Goal: Information Seeking & Learning: Learn about a topic

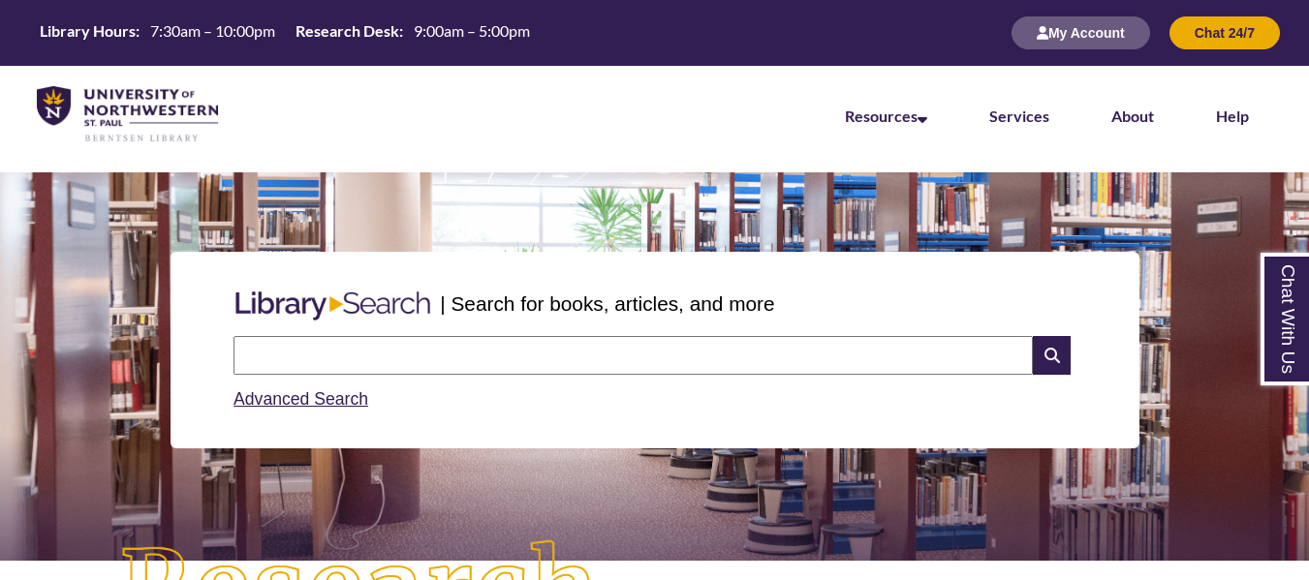
drag, startPoint x: 0, startPoint y: 0, endPoint x: 451, endPoint y: 353, distance: 572.9
click at [451, 353] on input "text" at bounding box center [632, 355] width 799 height 39
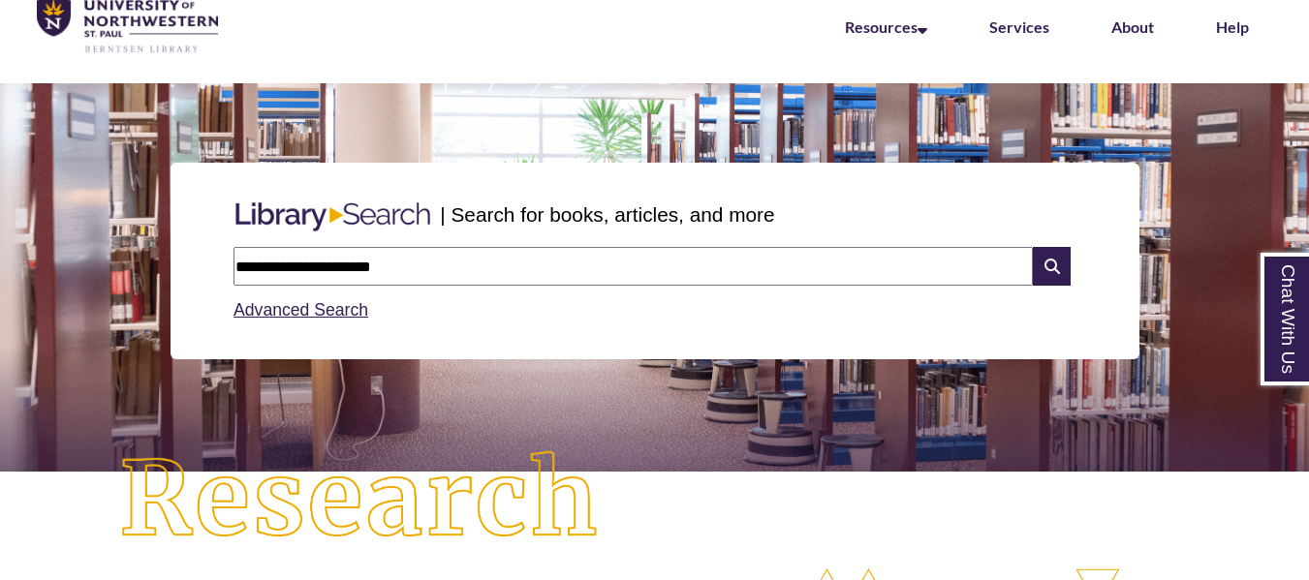
type input "**********"
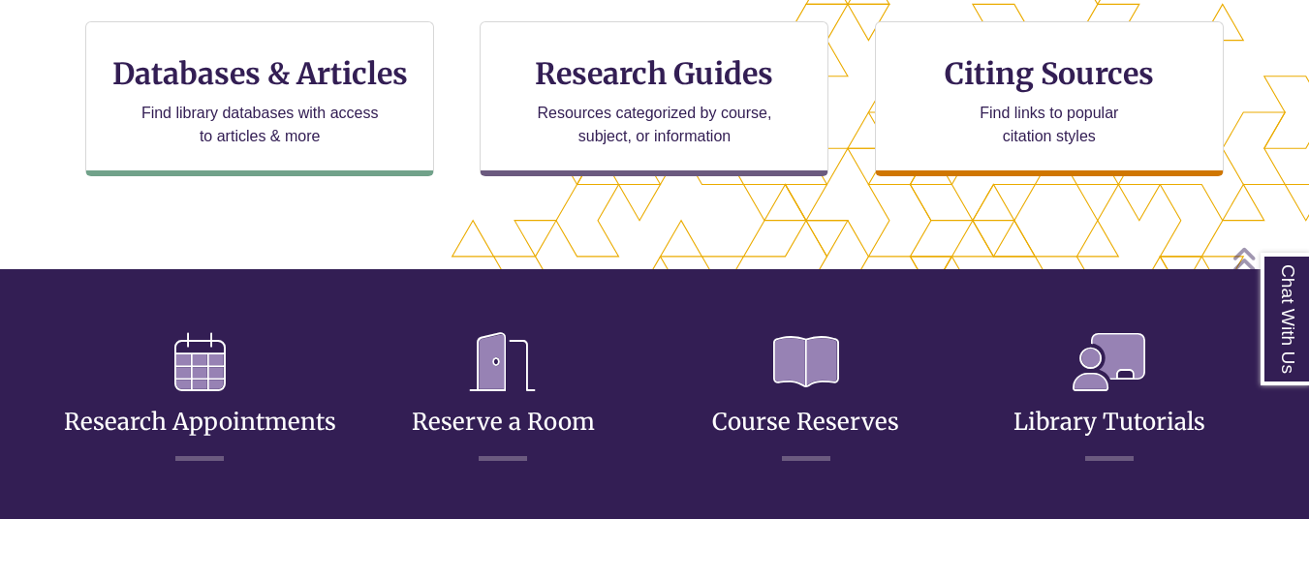
scroll to position [704, 0]
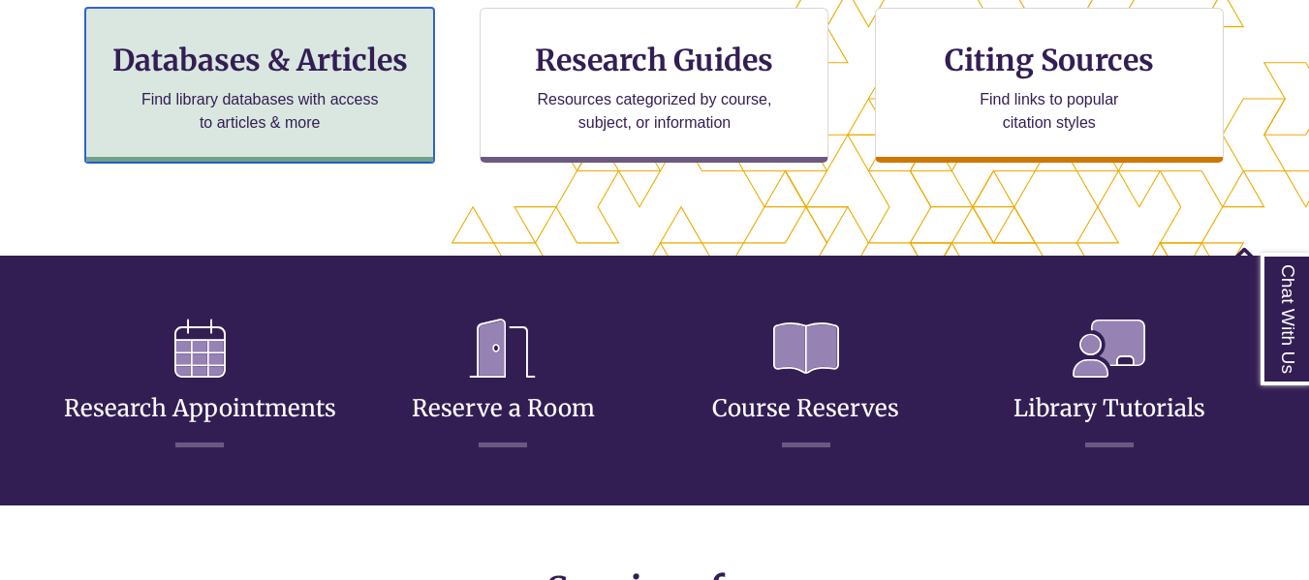
click at [316, 133] on p "Find library databases with access to articles & more" at bounding box center [260, 111] width 253 height 47
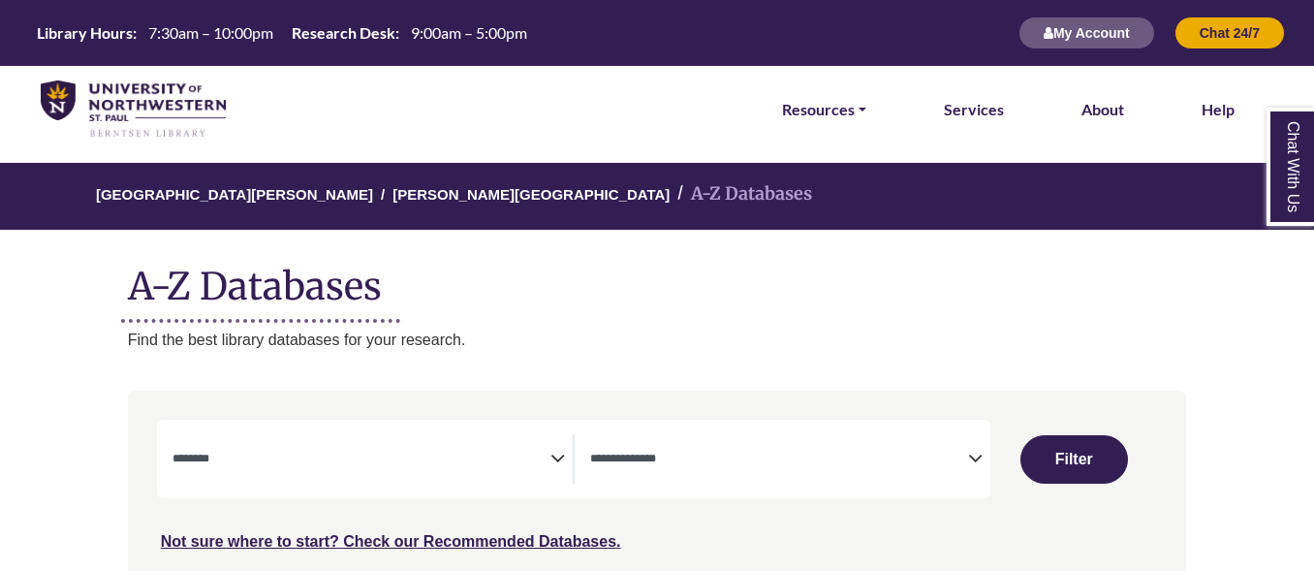
select select "Database Subject Filter"
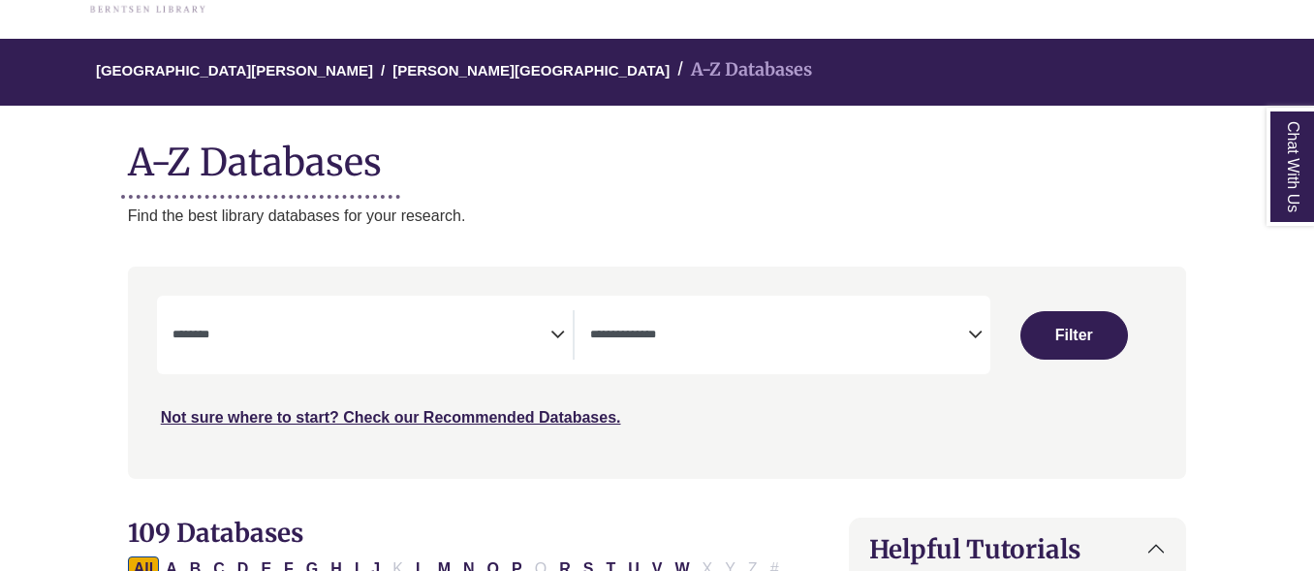
scroll to position [124, 0]
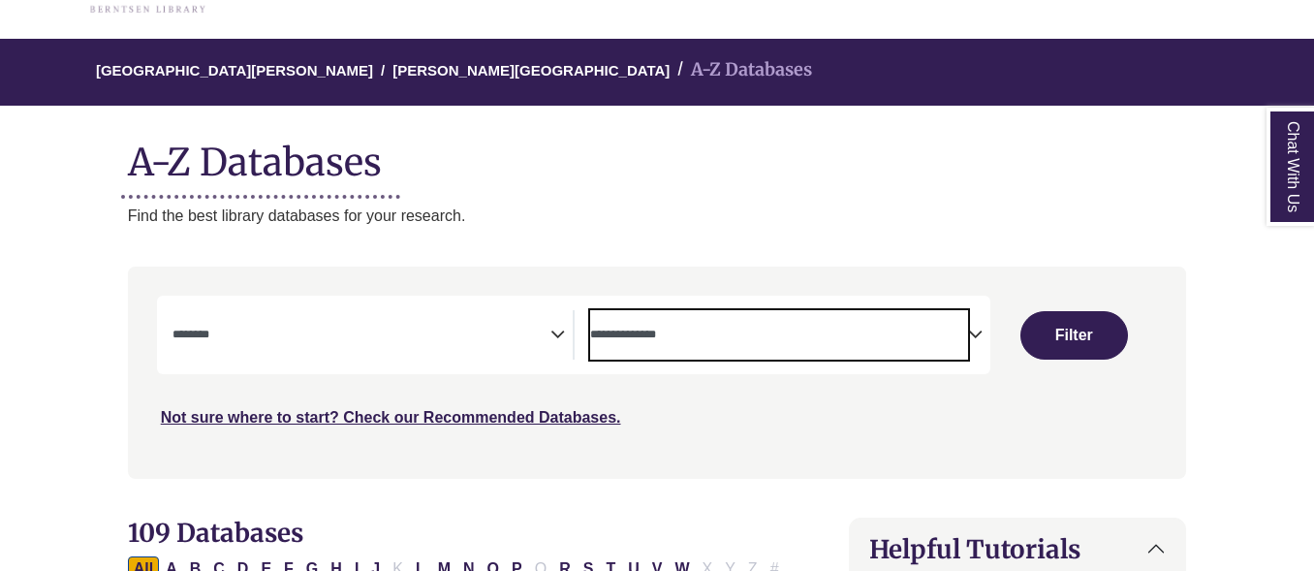
click at [705, 333] on textarea "Search" at bounding box center [779, 336] width 378 height 16
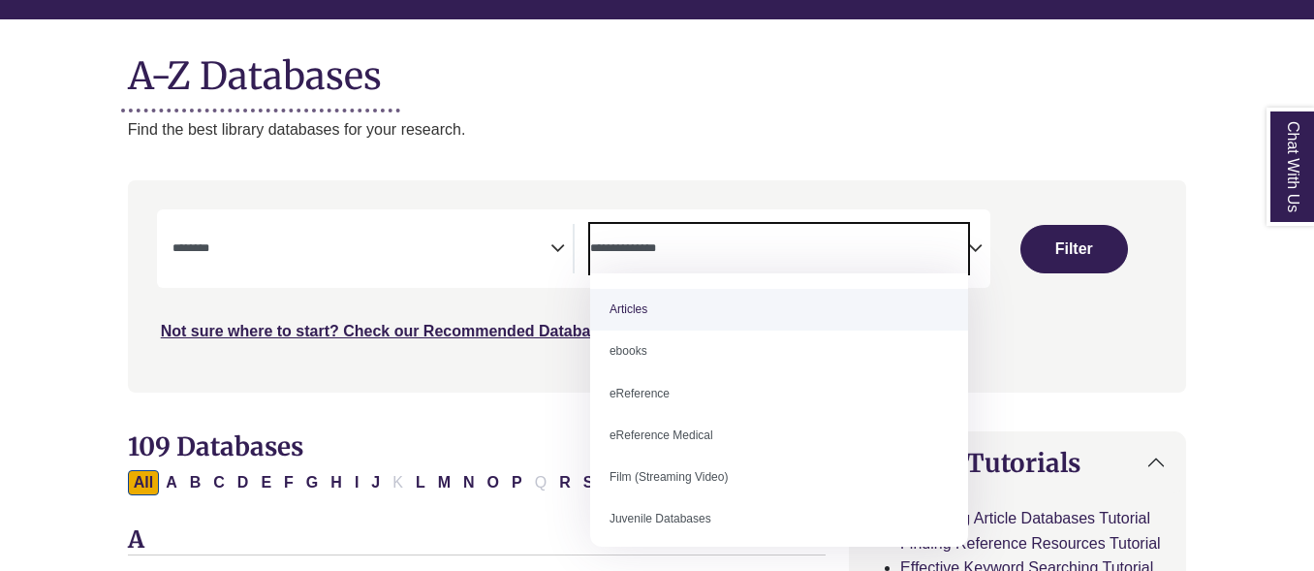
scroll to position [211, 0]
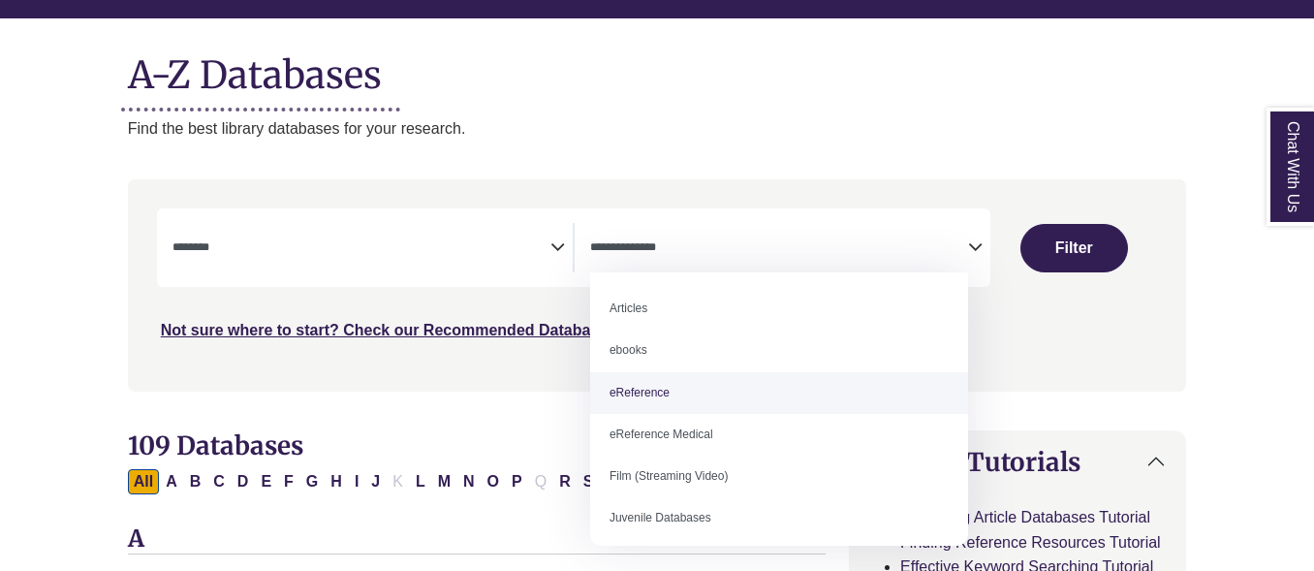
select select "*****"
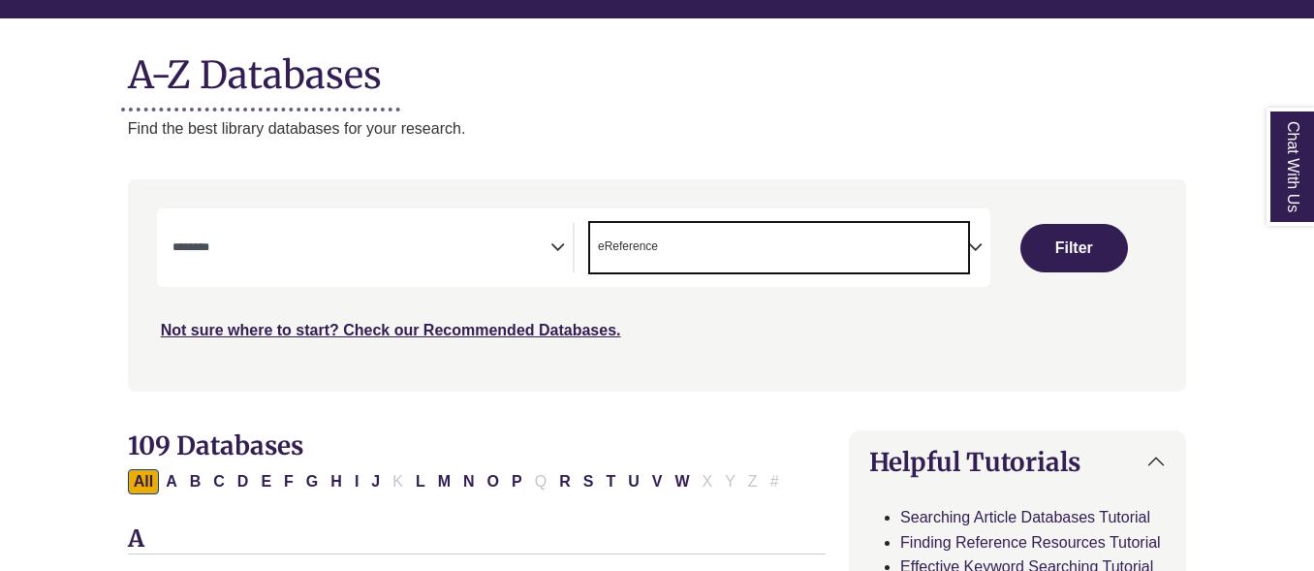
scroll to position [37, 0]
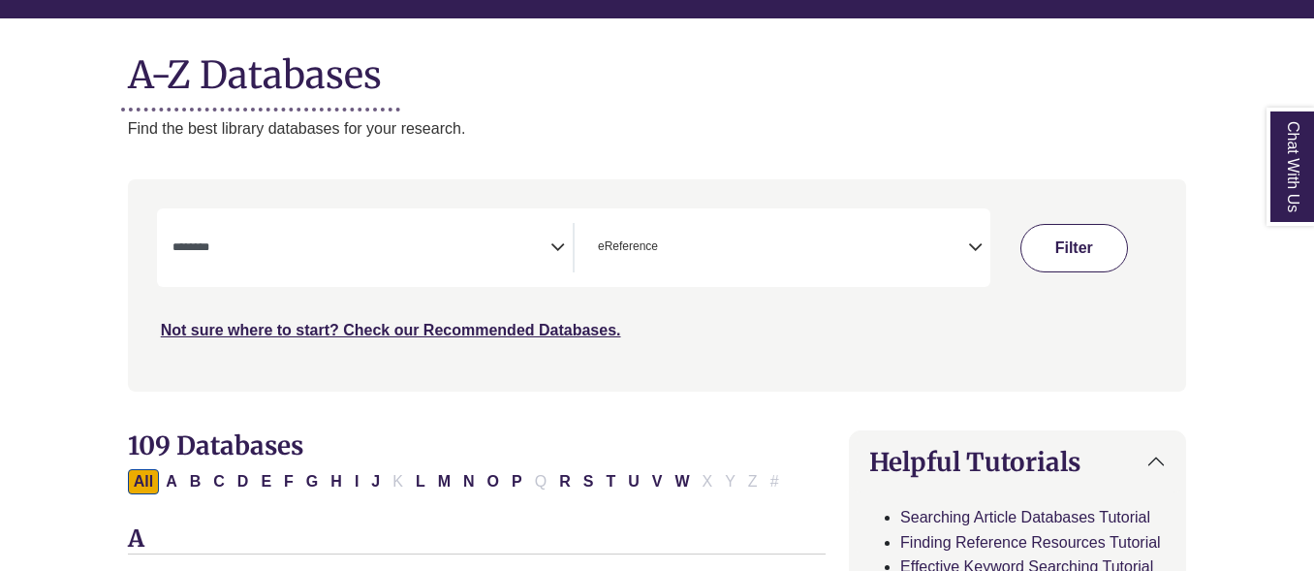
click at [1087, 228] on button "Filter" at bounding box center [1074, 248] width 108 height 48
select select "Database Subject Filter"
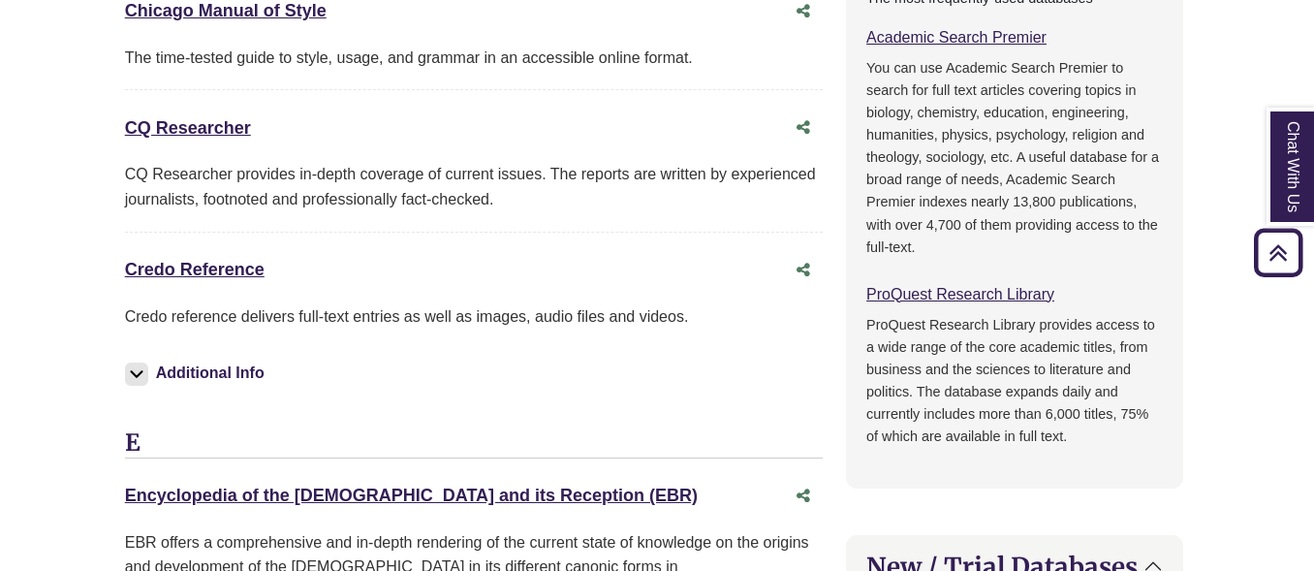
scroll to position [1079, 3]
click at [223, 282] on div "Credo Reference This link opens in a new window" at bounding box center [454, 269] width 659 height 28
click at [224, 273] on link "Credo Reference This link opens in a new window" at bounding box center [195, 268] width 140 height 19
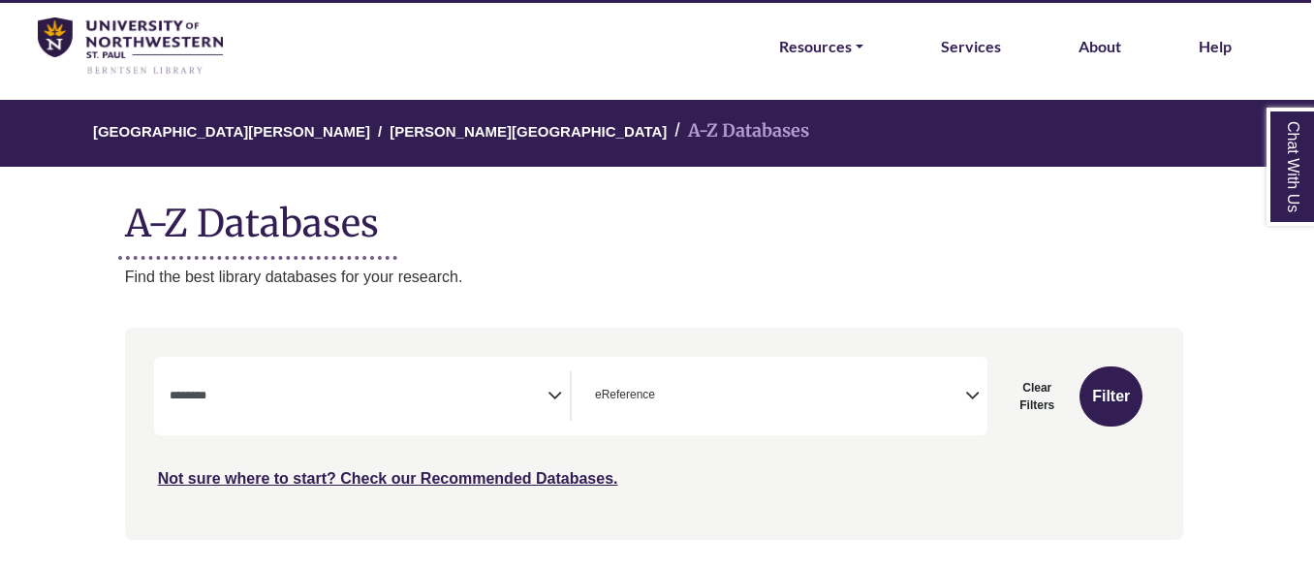
scroll to position [97, 3]
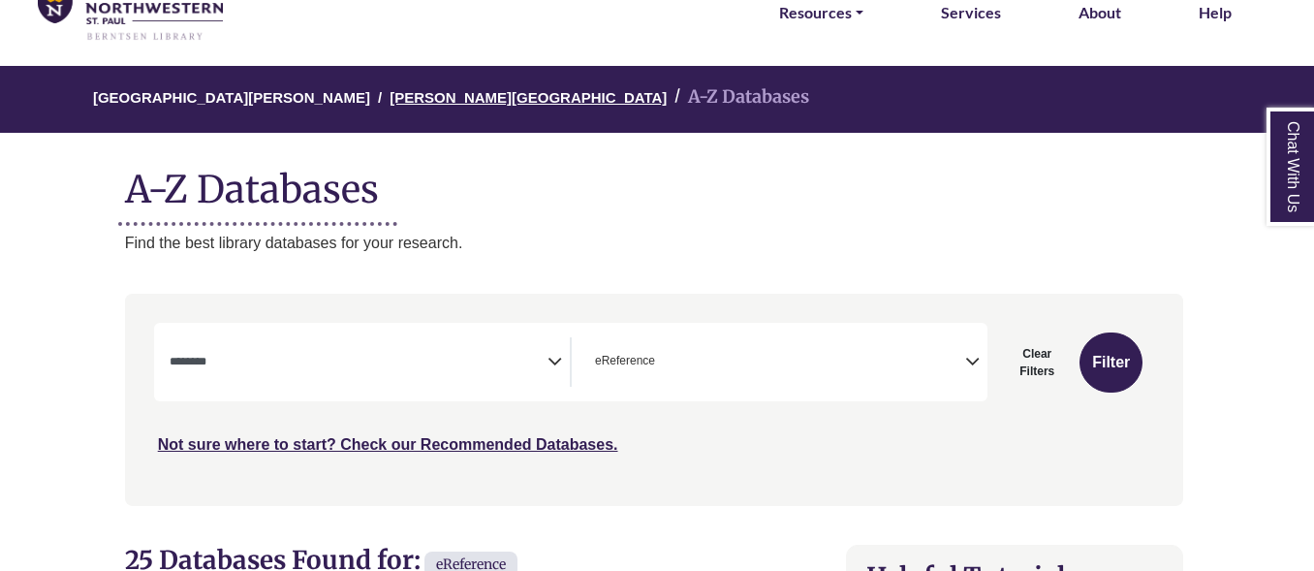
click at [419, 96] on link "[PERSON_NAME][GEOGRAPHIC_DATA]" at bounding box center [527, 95] width 277 height 19
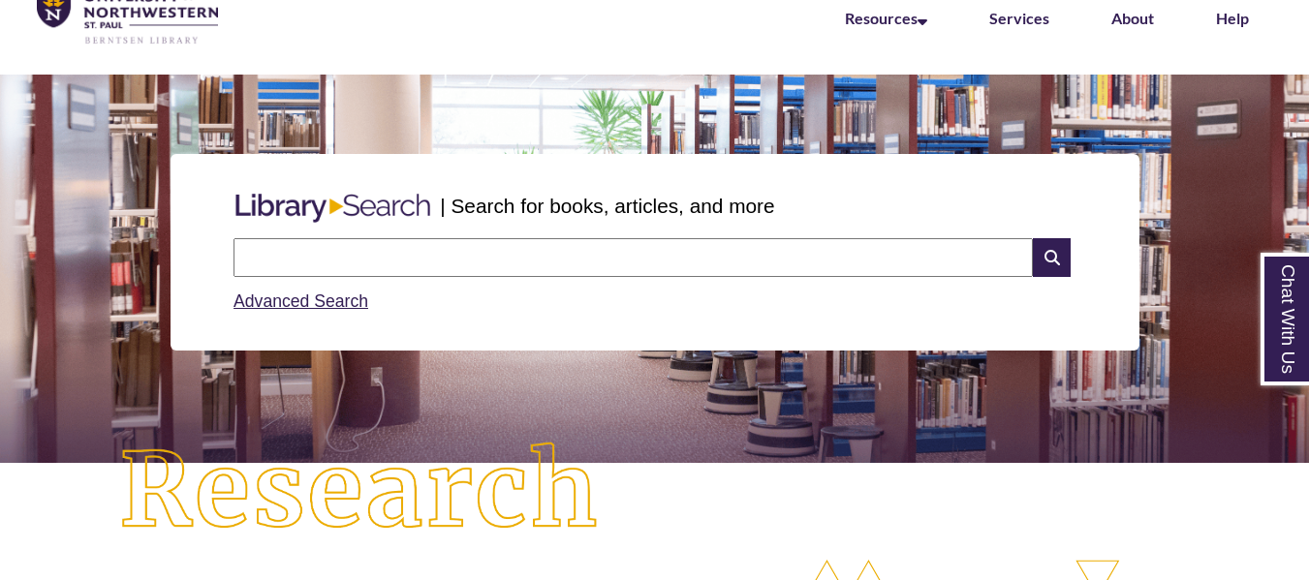
click at [470, 256] on input "text" at bounding box center [632, 257] width 799 height 39
type input "**********"
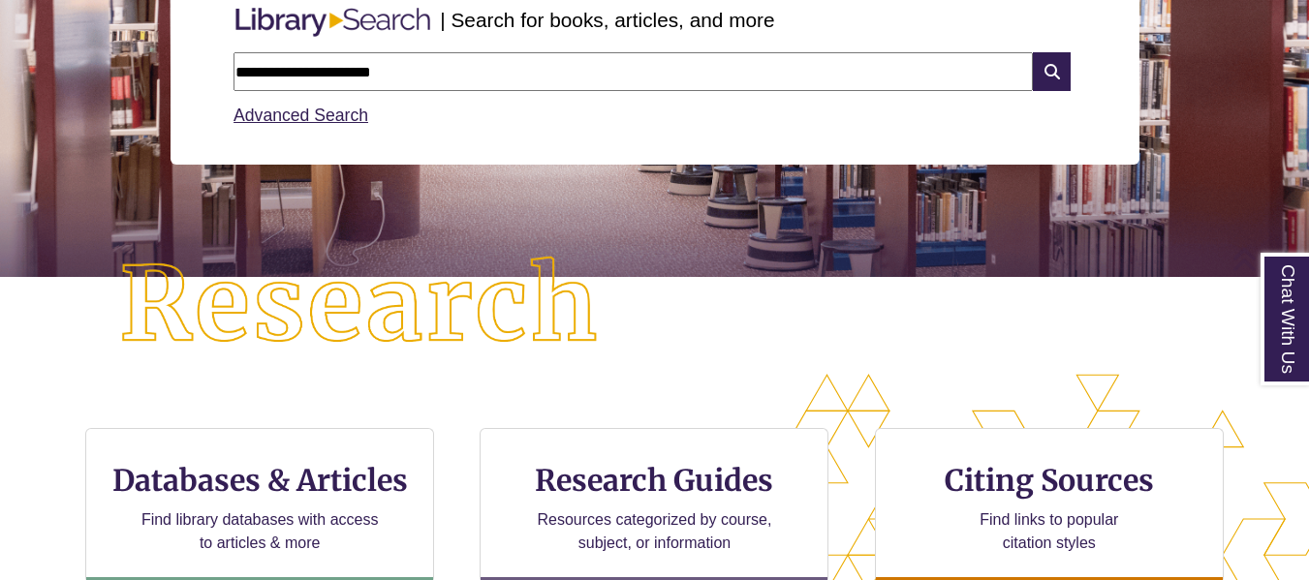
scroll to position [341, 0]
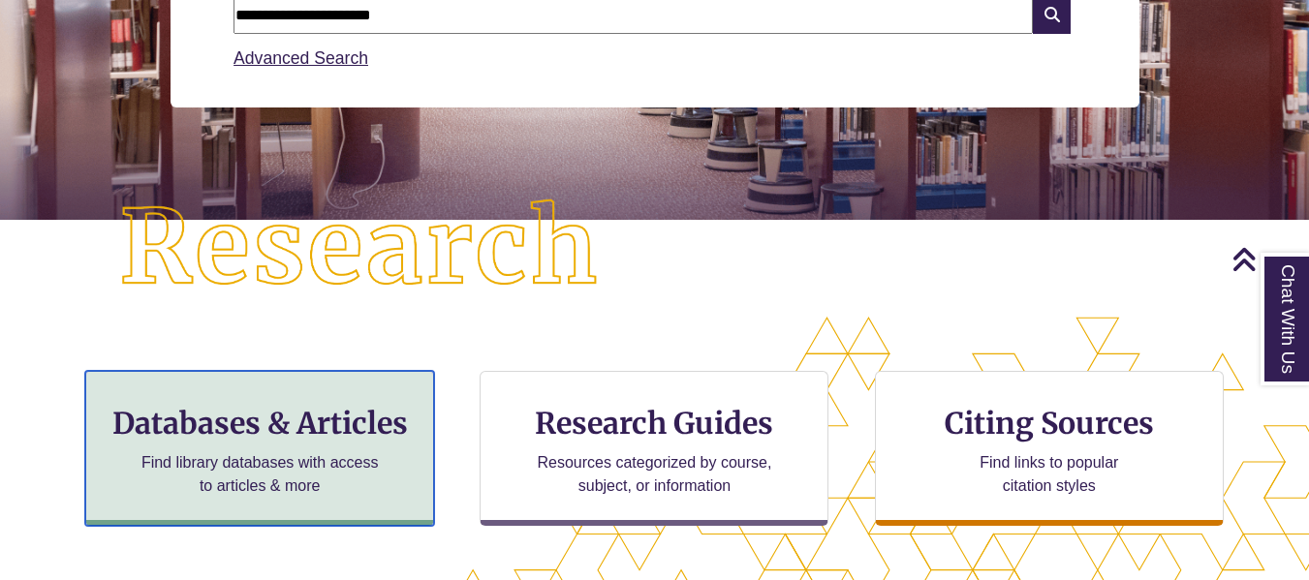
click at [421, 439] on div "Databases & Articles Find library databases with access to articles & more" at bounding box center [259, 448] width 349 height 155
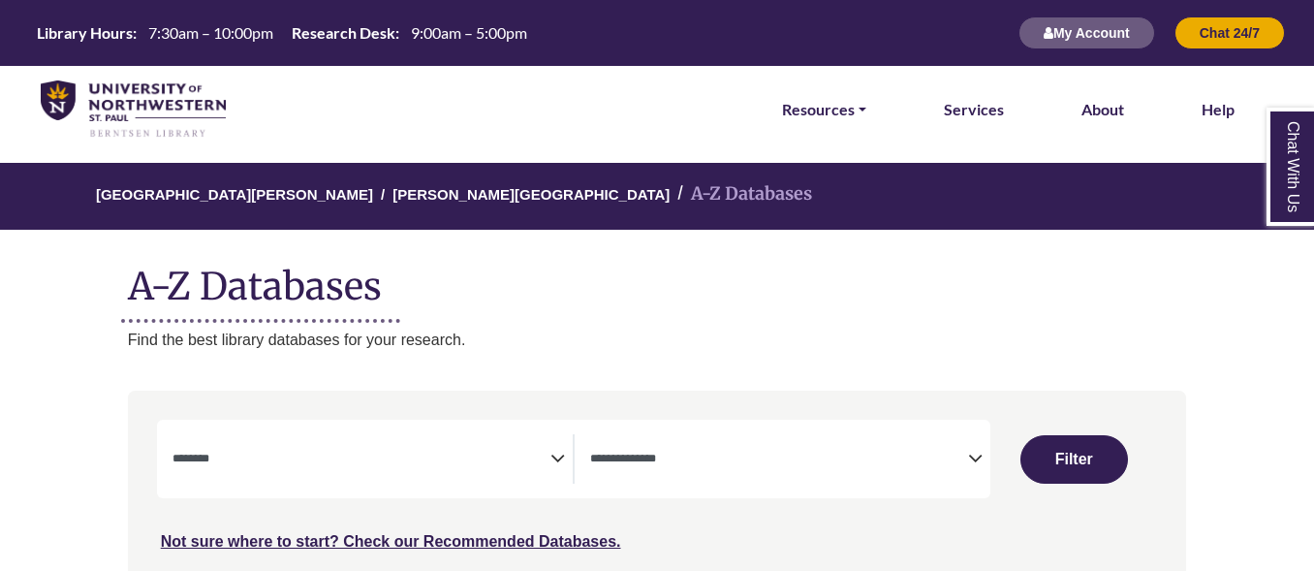
select select "Database Subject Filter"
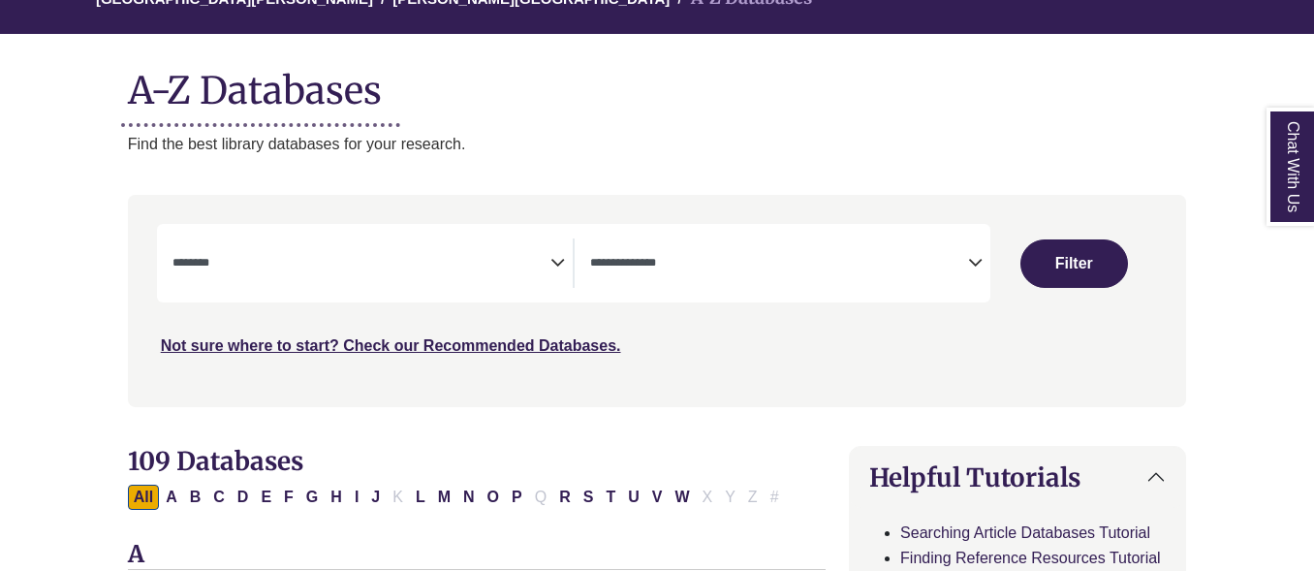
scroll to position [199, 0]
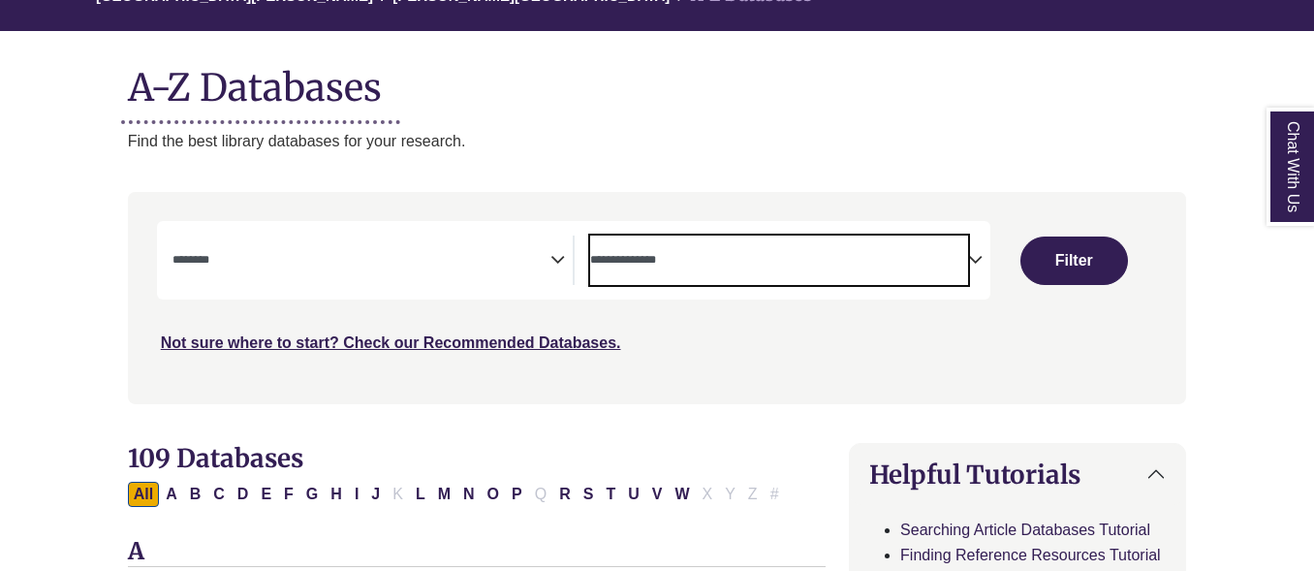
click at [865, 266] on textarea "Search" at bounding box center [779, 262] width 378 height 16
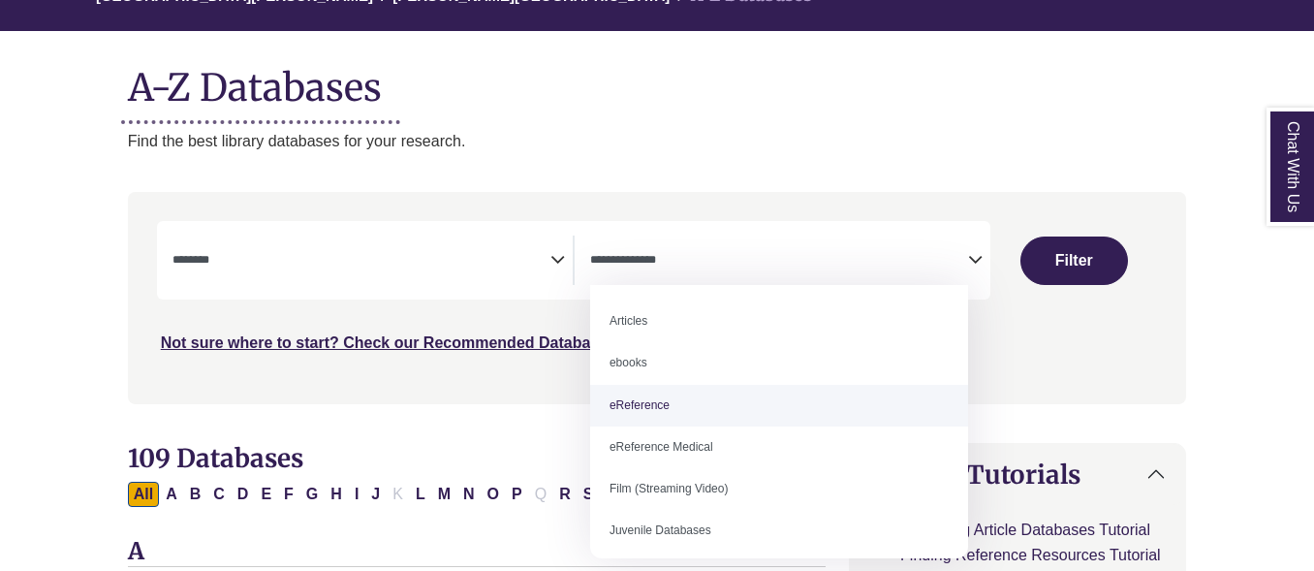
select select "*****"
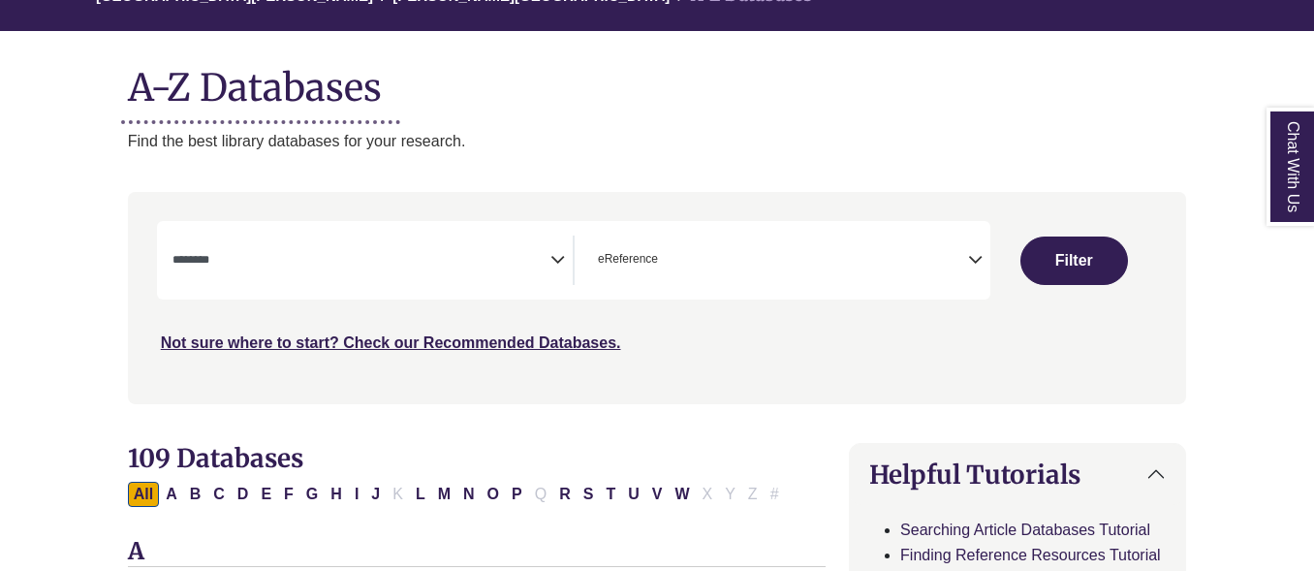
click at [1070, 230] on div "Clear Filters Filter" at bounding box center [1073, 260] width 167 height 78
click at [1082, 284] on button "Filter" at bounding box center [1074, 260] width 108 height 48
select select "Database Subject Filter"
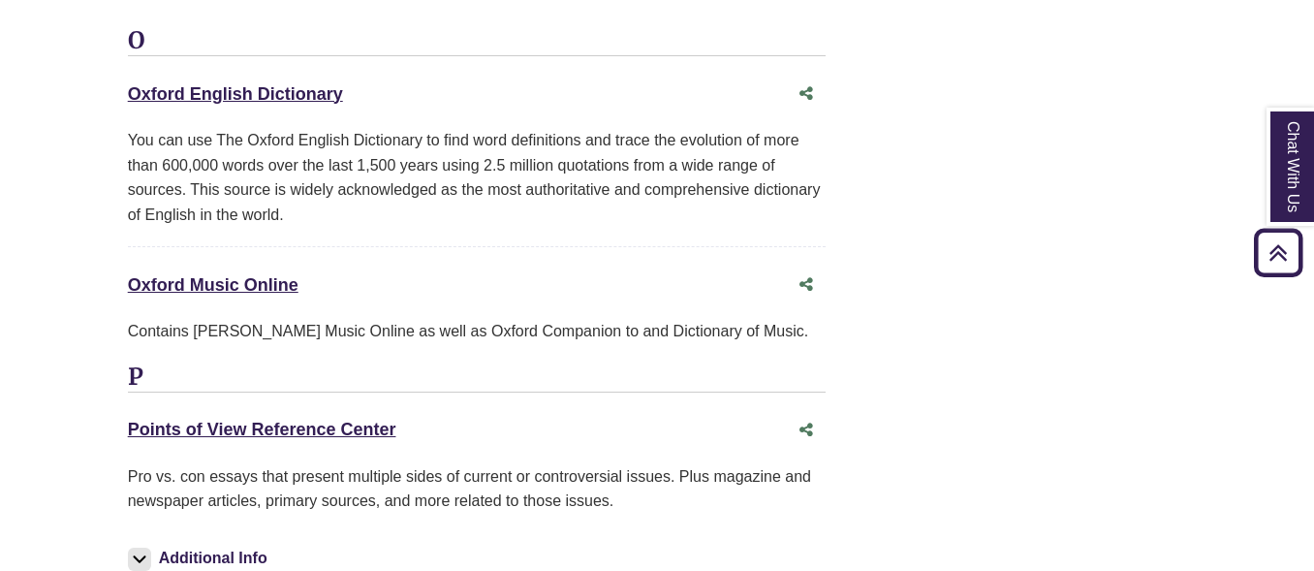
scroll to position [3553, 0]
click at [329, 419] on link "Points of View Reference Center This link opens in a new window" at bounding box center [262, 428] width 268 height 19
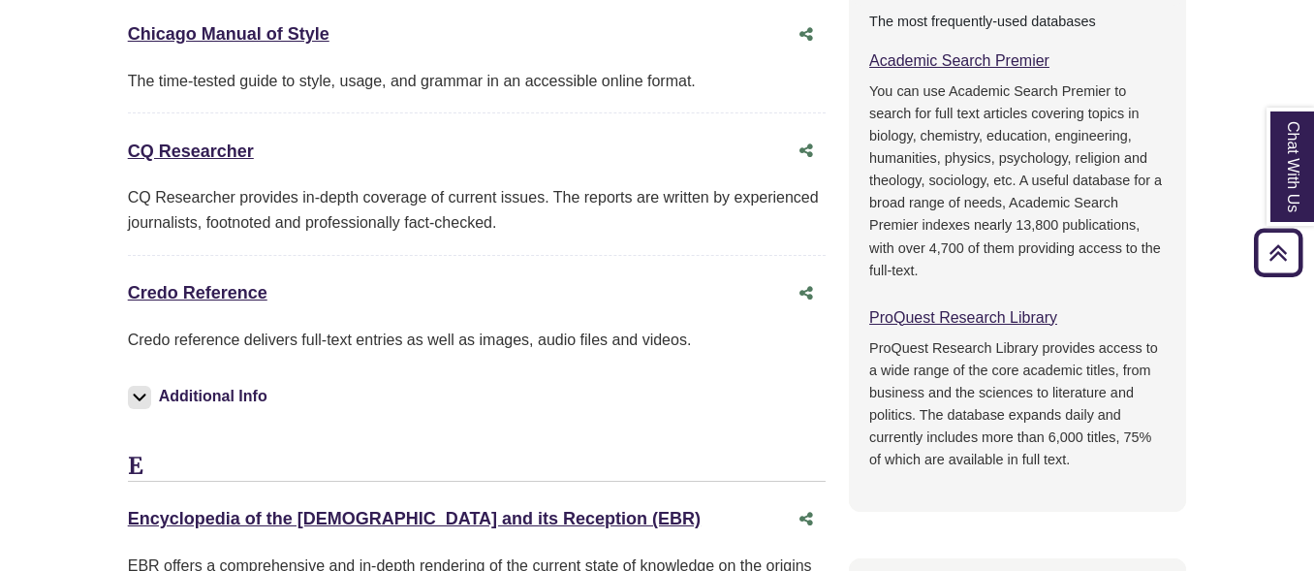
scroll to position [1057, 0]
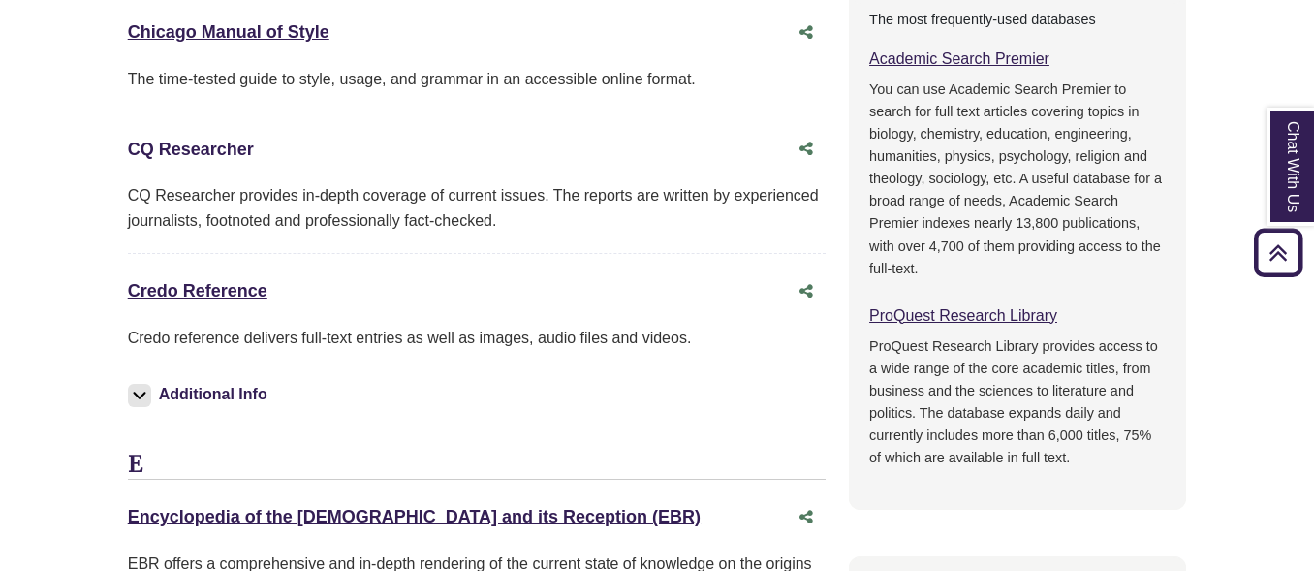
click at [218, 150] on link "CQ Researcher This link opens in a new window" at bounding box center [191, 149] width 126 height 19
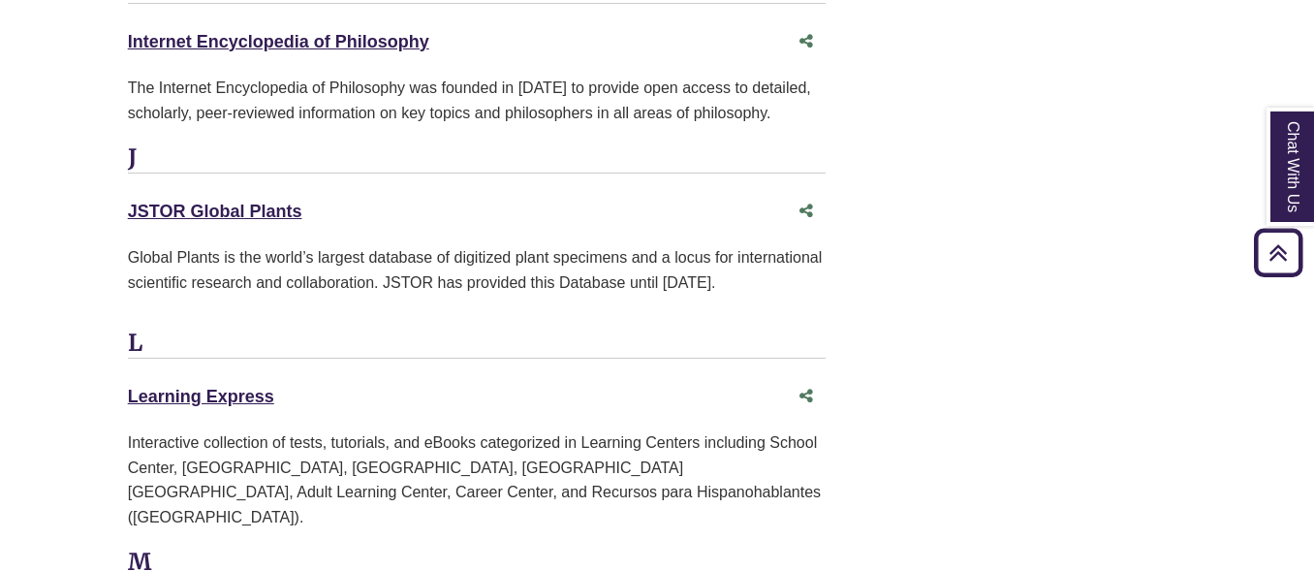
scroll to position [2727, 0]
click at [197, 386] on link "Learning Express This link opens in a new window" at bounding box center [201, 395] width 146 height 19
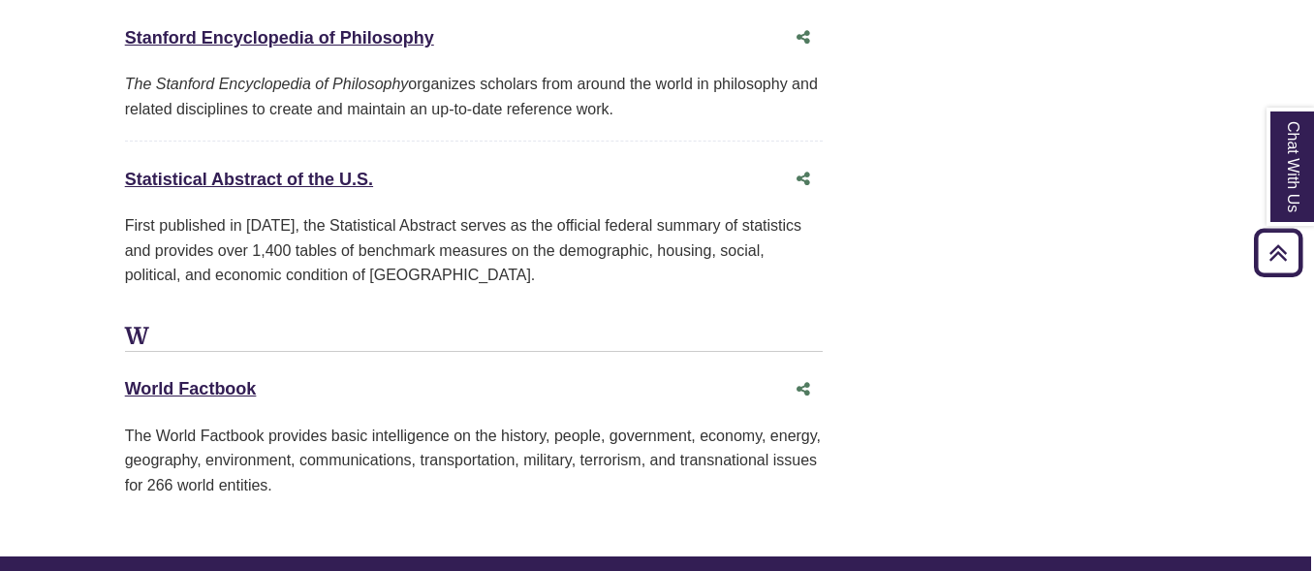
scroll to position [4528, 3]
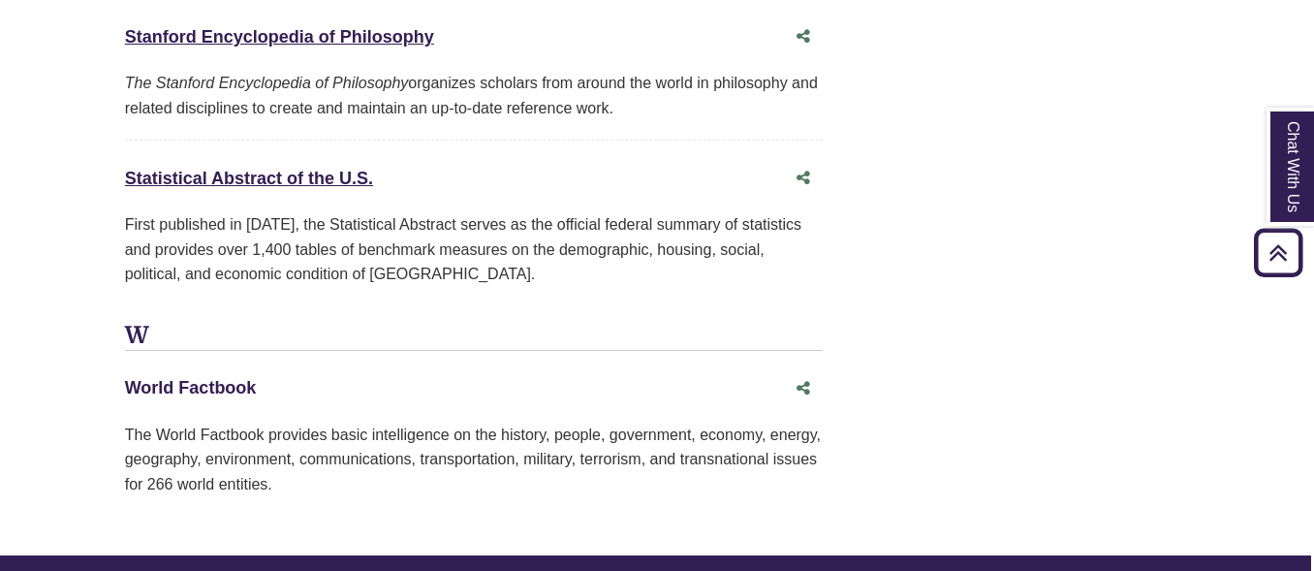
click at [243, 378] on link "World Factbook This link opens in a new window" at bounding box center [191, 387] width 132 height 19
